Goal: Task Accomplishment & Management: Manage account settings

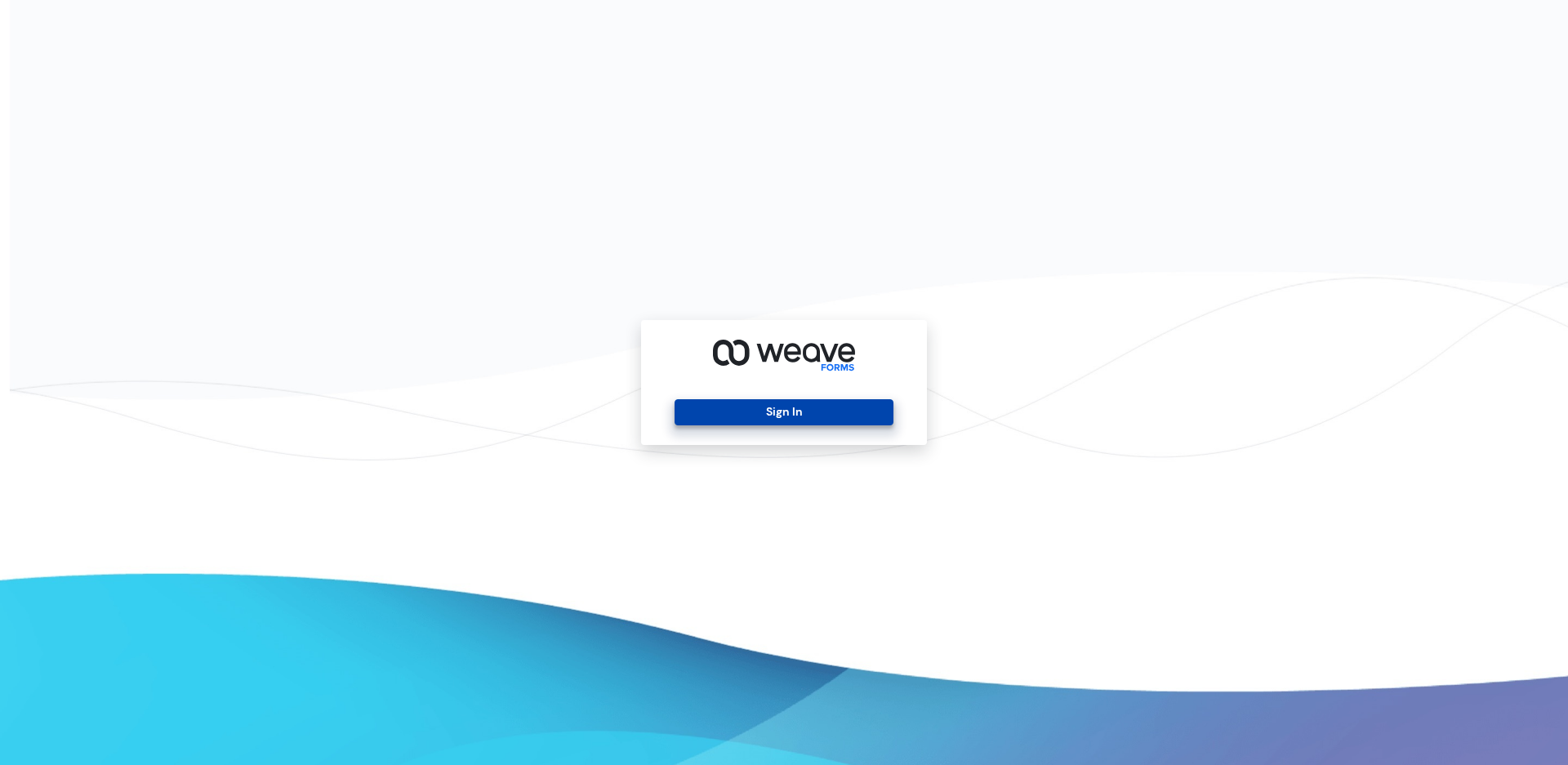
click at [779, 410] on button "Sign In" at bounding box center [784, 412] width 218 height 26
